Goal: Complete application form: Complete application form

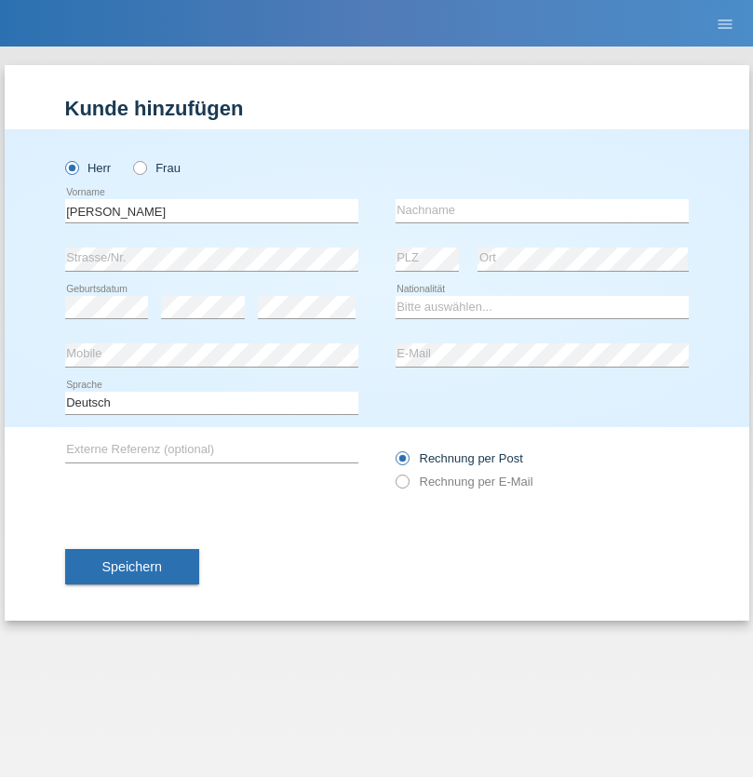
type input "sébastien"
click at [542, 210] on input "text" at bounding box center [542, 210] width 293 height 23
type input "Rollier"
select select "CH"
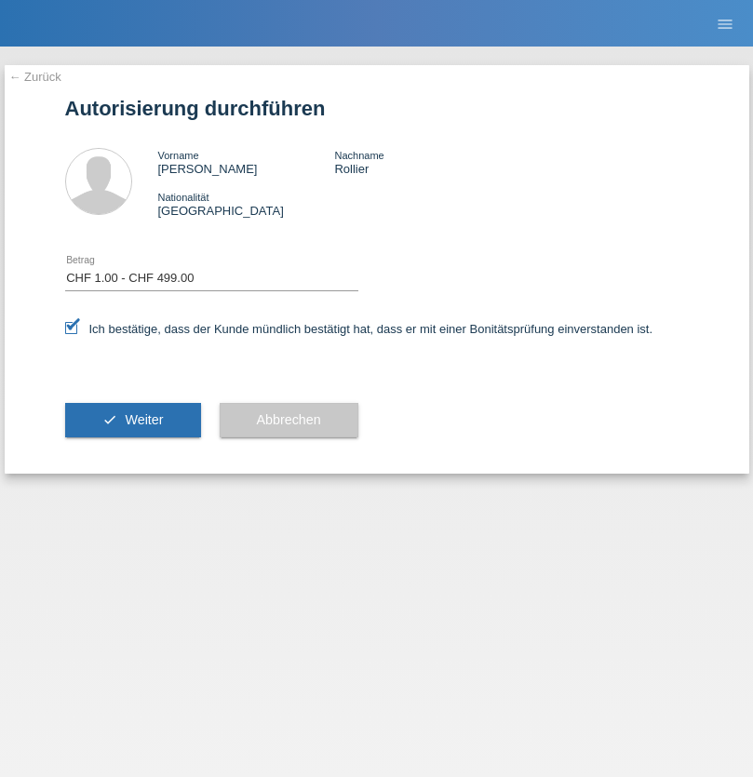
select select "1"
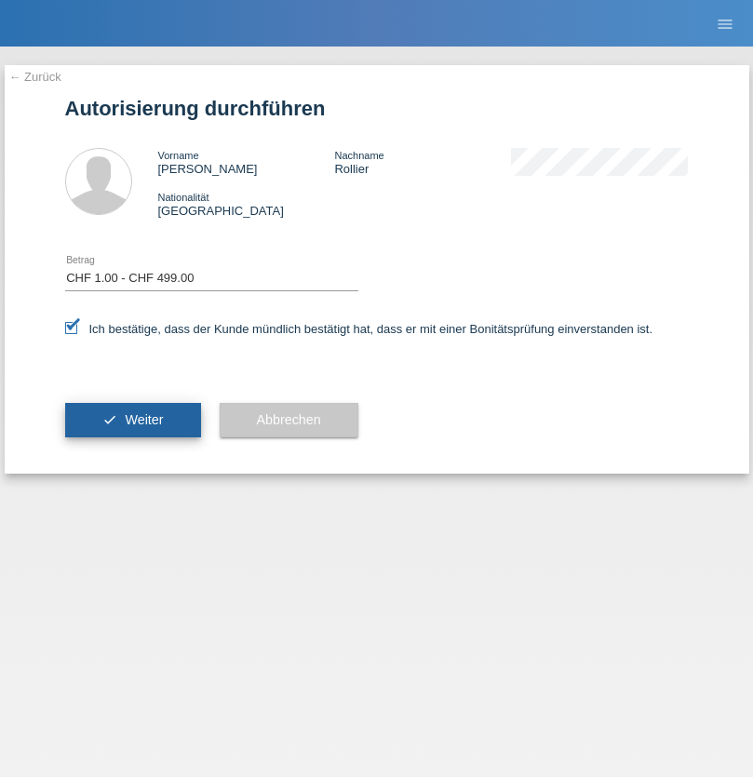
click at [132, 420] on span "Weiter" at bounding box center [144, 419] width 38 height 15
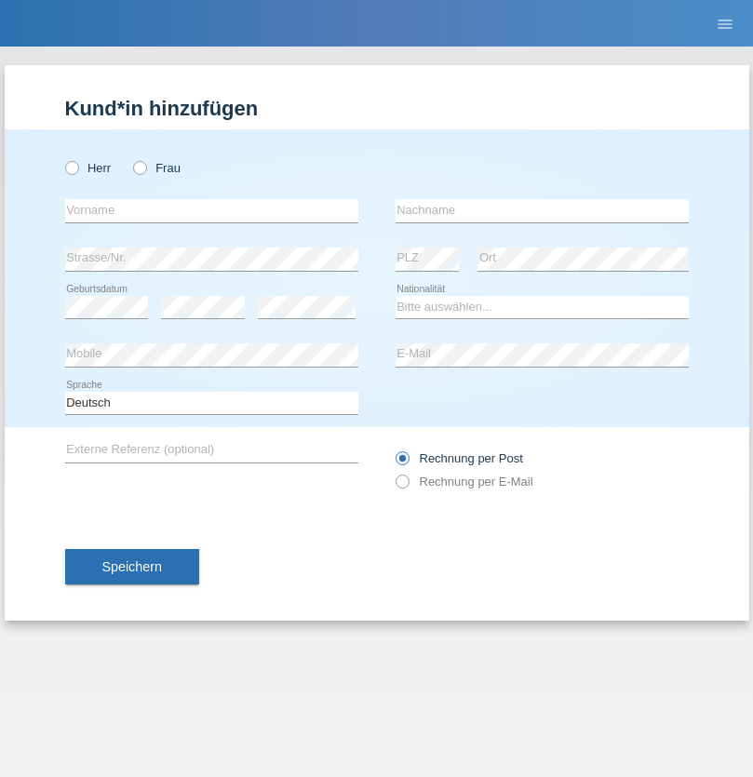
radio input "true"
click at [211, 210] on input "text" at bounding box center [211, 210] width 293 height 23
type input "[PERSON_NAME]"
click at [542, 210] on input "text" at bounding box center [542, 210] width 293 height 23
type input "Ginga"
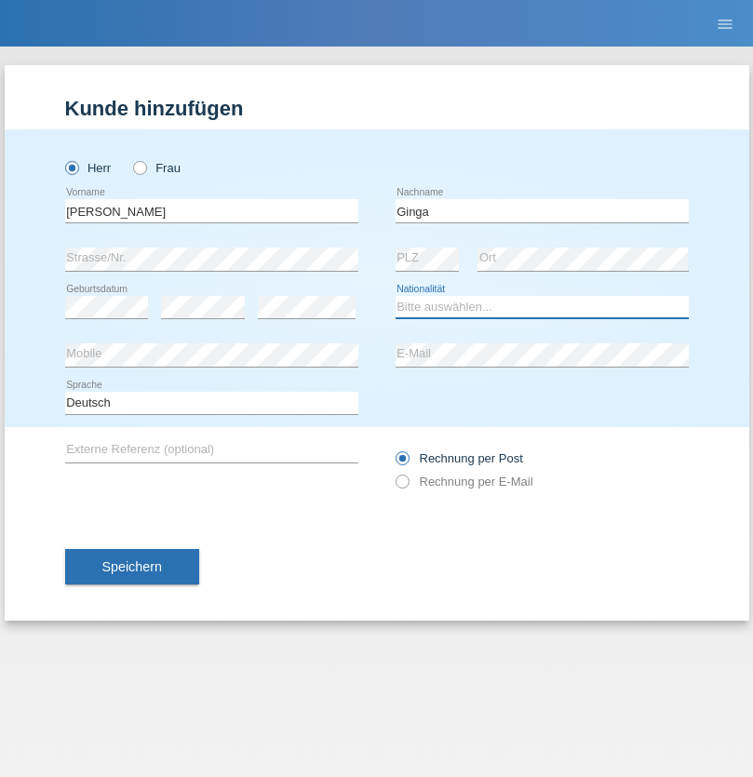
select select "RO"
select select "C"
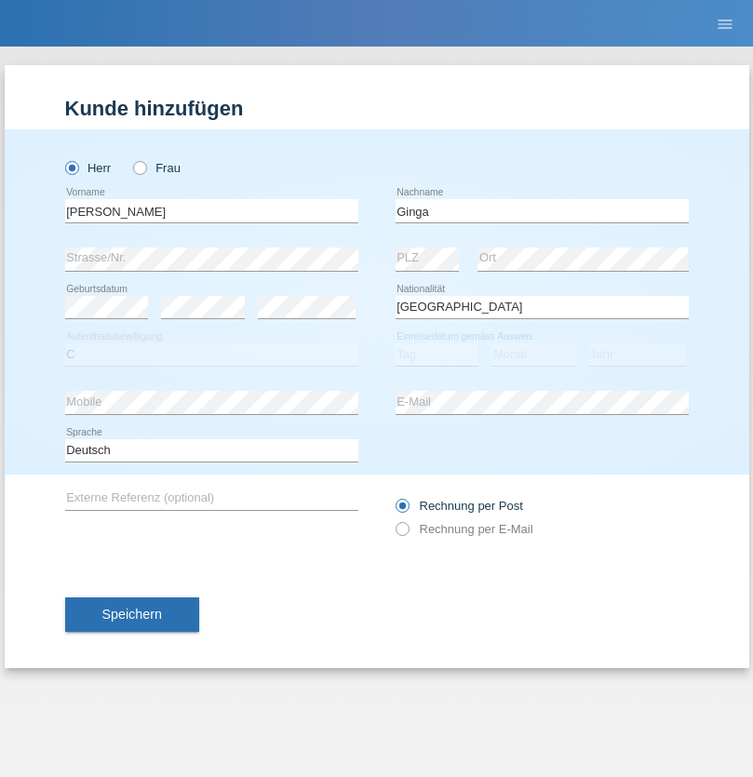
select select "02"
select select "01"
select select "2021"
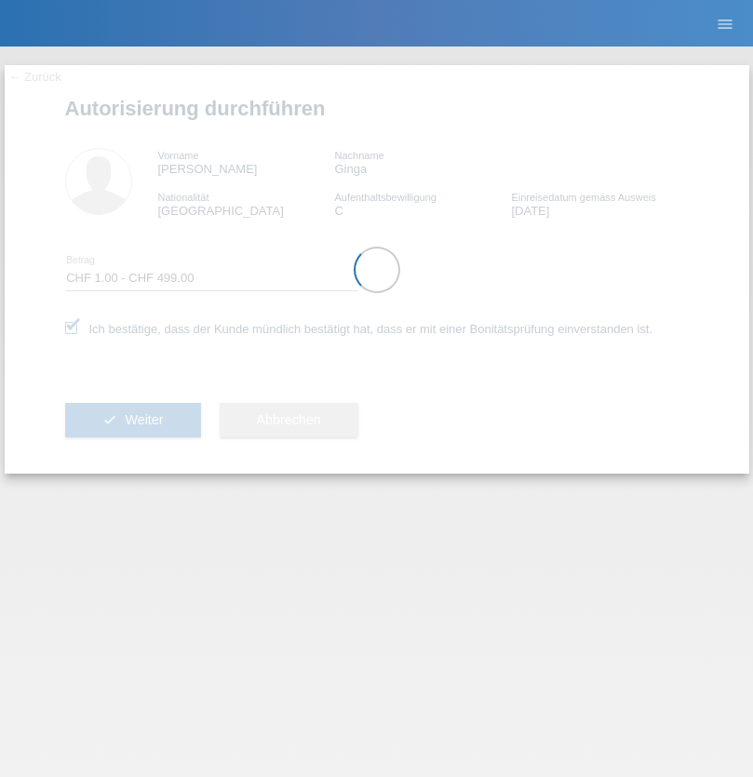
select select "1"
